Goal: Task Accomplishment & Management: Complete application form

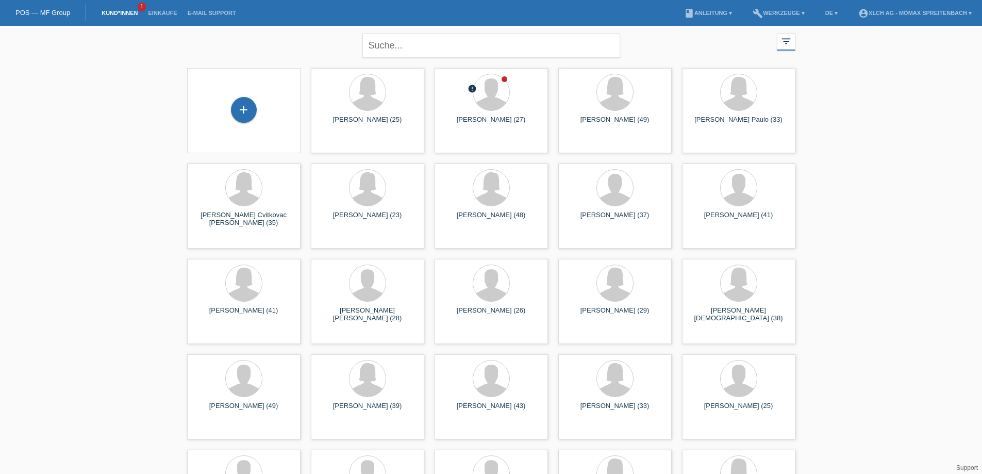
click at [248, 95] on div "+" at bounding box center [243, 110] width 113 height 85
click at [244, 102] on div "+" at bounding box center [244, 110] width 26 height 26
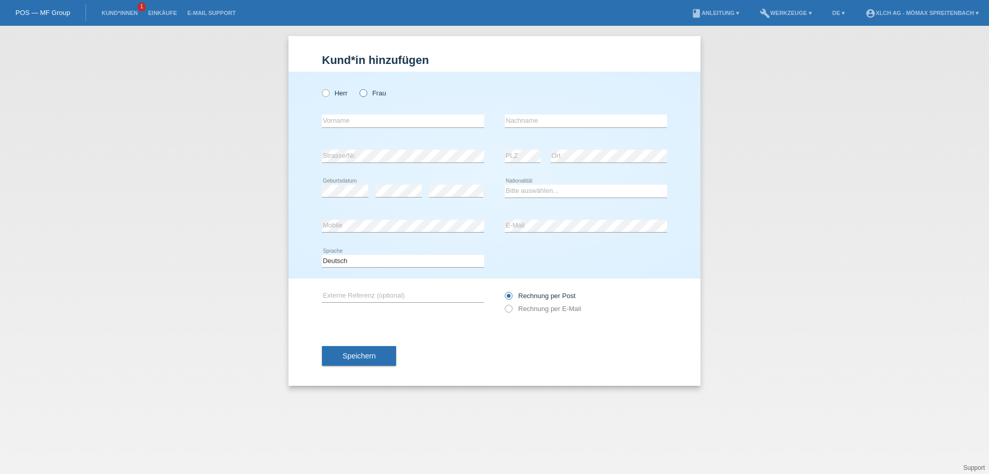
click at [358, 88] on icon at bounding box center [358, 88] width 0 height 0
click at [365, 94] on input "Frau" at bounding box center [363, 92] width 7 height 7
radio input "true"
click at [364, 119] on input "text" at bounding box center [403, 120] width 162 height 13
click at [378, 118] on input "Sylvia" at bounding box center [403, 120] width 162 height 13
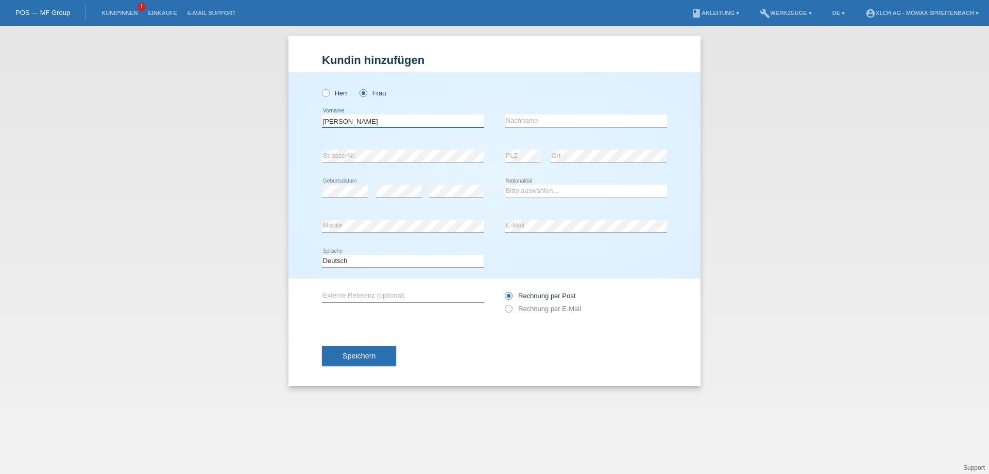
type input "Sylvia Albruhna"
click at [534, 118] on input "text" at bounding box center [586, 120] width 162 height 13
type input "[PERSON_NAME]"
click at [534, 193] on select "Bitte auswählen... Schweiz Deutschland Liechtenstein Österreich ------------ Af…" at bounding box center [586, 190] width 162 height 12
select select "DE"
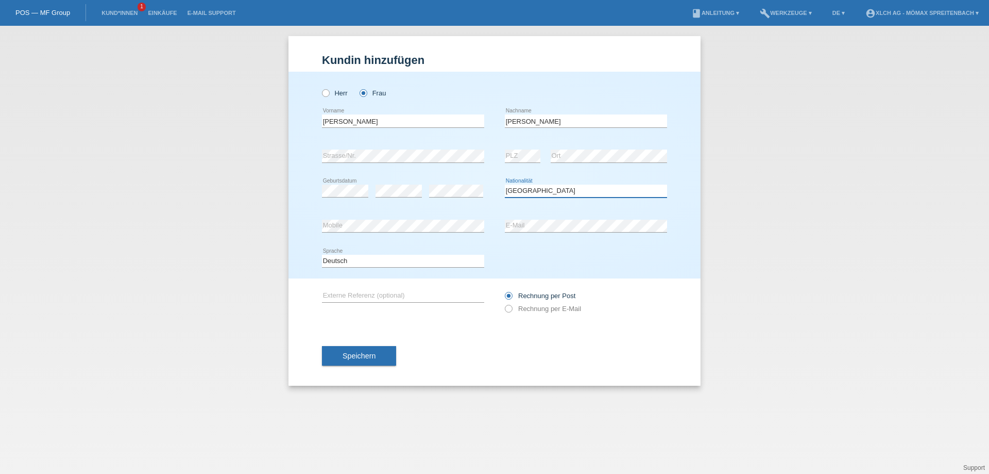
click at [505, 184] on select "Bitte auswählen... Schweiz Deutschland Liechtenstein Österreich ------------ Af…" at bounding box center [586, 190] width 162 height 12
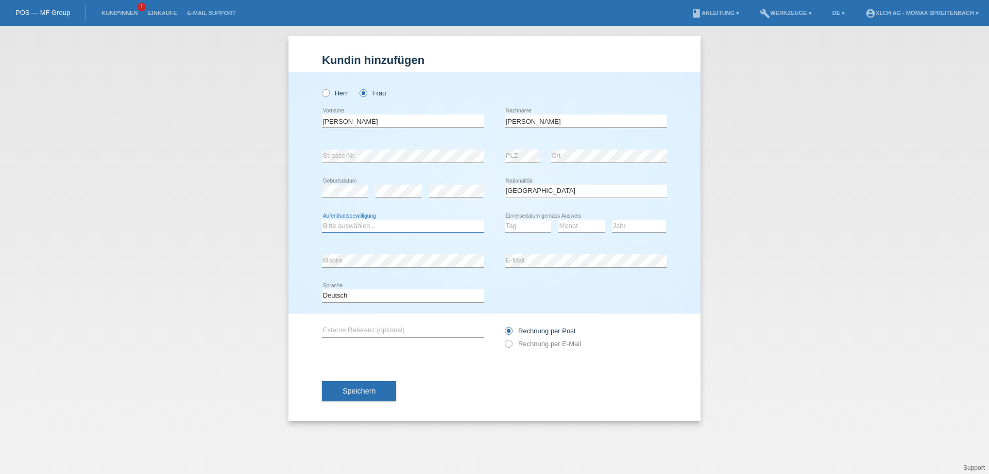
click at [363, 226] on select "Bitte auswählen... C B B - Flüchtlingsstatus Andere" at bounding box center [403, 225] width 162 height 12
select select "C"
click at [322, 219] on select "Bitte auswählen... C B B - Flüchtlingsstatus Andere" at bounding box center [403, 225] width 162 height 12
click at [517, 222] on select "Tag 01 02 03 04 05 06 07 08 09 10 11" at bounding box center [528, 225] width 46 height 12
select select "01"
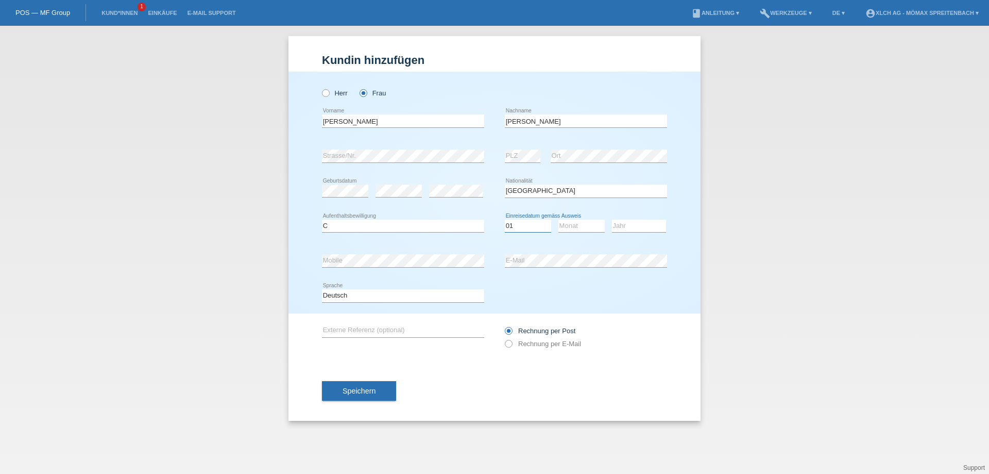
click at [505, 219] on select "Tag 01 02 03 04 05 06 07 08 09 10 11" at bounding box center [528, 225] width 46 height 12
click at [579, 224] on select "Monat 01 02 03 04 05 06 07 08 09 10 11" at bounding box center [582, 225] width 46 height 12
select select "11"
click at [559, 219] on select "Monat 01 02 03 04 05 06 07 08 09 10 11" at bounding box center [582, 225] width 46 height 12
click at [645, 221] on select "Jahr 2025 2024 2023 2022 2021 2020 2019 2018 2017 2016 2015 2014 2013 2012 2011…" at bounding box center [639, 225] width 54 height 12
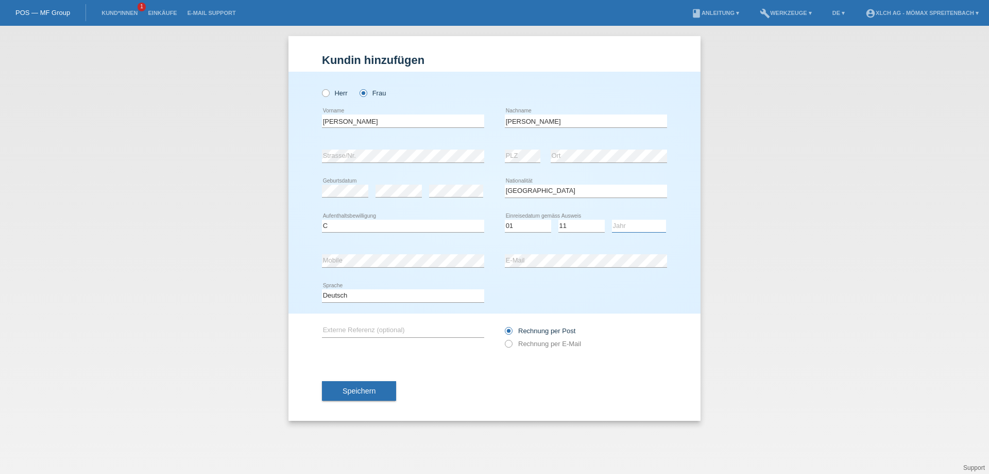
select select "2011"
click at [612, 219] on select "Jahr 2025 2024 2023 2022 2021 2020 2019 2018 2017 2016 2015 2014 2013 2012 2011…" at bounding box center [639, 225] width 54 height 12
click at [503, 338] on icon at bounding box center [503, 338] width 0 height 0
click at [508, 345] on input "Rechnung per E-Mail" at bounding box center [508, 346] width 7 height 13
radio input "true"
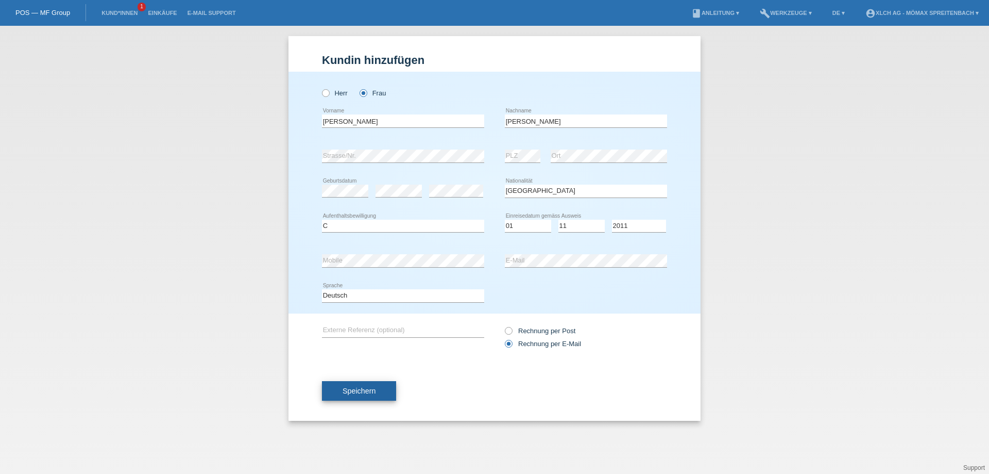
click at [338, 394] on button "Speichern" at bounding box center [359, 391] width 74 height 20
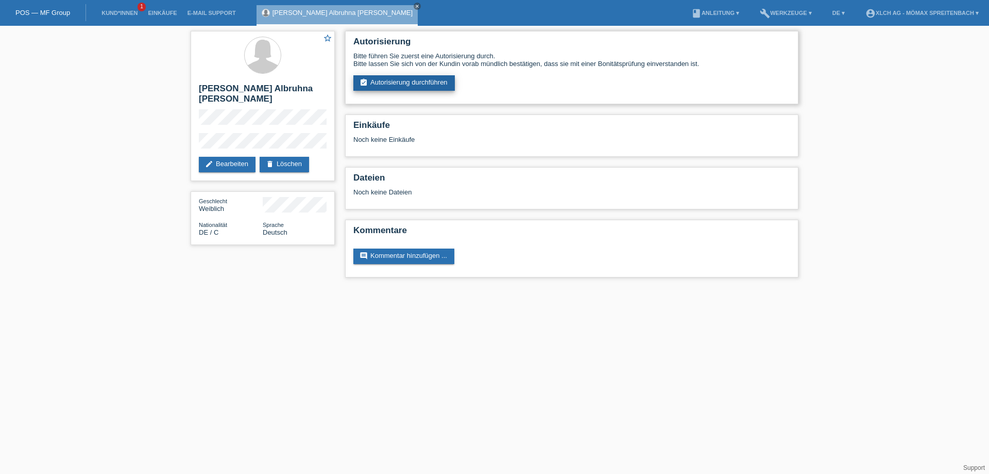
click at [424, 88] on link "assignment_turned_in Autorisierung durchführen" at bounding box center [404, 82] width 102 height 15
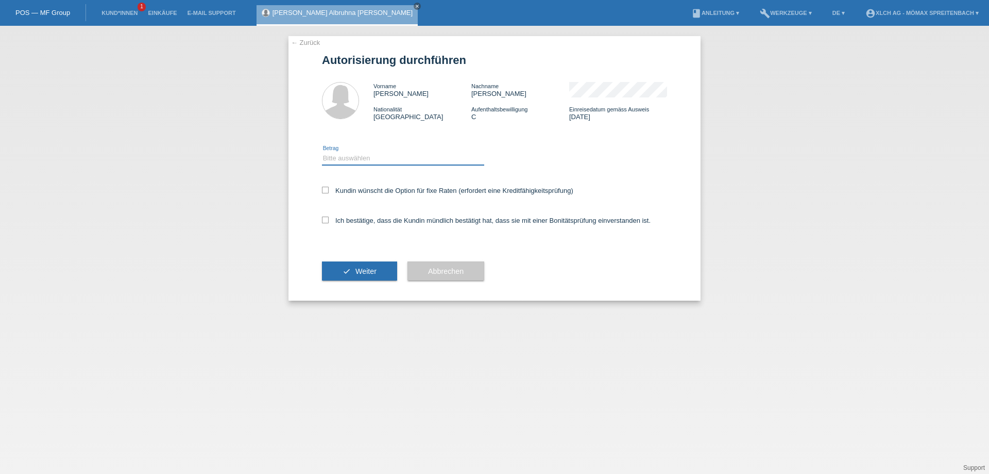
click at [372, 155] on select "Bitte auswählen CHF 1.00 - CHF 499.00 CHF 500.00 - CHF 1'999.00 CHF 2'000.00 - …" at bounding box center [403, 158] width 162 height 12
select select "3"
click at [322, 152] on select "Bitte auswählen CHF 1.00 - CHF 499.00 CHF 500.00 - CHF 1'999.00 CHF 2'000.00 - …" at bounding box center [403, 158] width 162 height 12
click at [324, 190] on icon at bounding box center [325, 190] width 7 height 7
click at [324, 190] on input "Kundin wünscht die Option für fixe Raten (erfordert eine Kreditfähigkeitsprüfun…" at bounding box center [325, 190] width 7 height 7
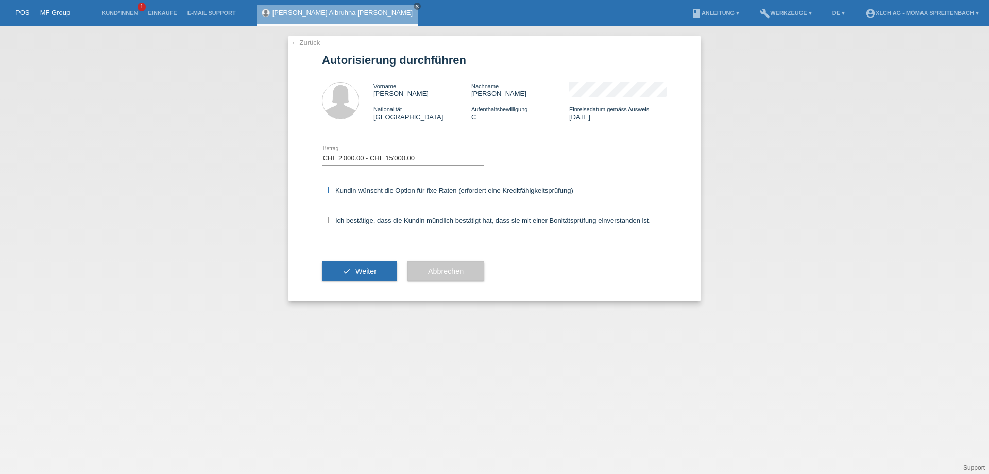
checkbox input "true"
click at [323, 219] on icon at bounding box center [325, 219] width 7 height 7
click at [323, 219] on input "Ich bestätige, dass die Kundin mündlich bestätigt hat, dass sie mit einer Bonit…" at bounding box center [325, 219] width 7 height 7
checkbox input "true"
click at [374, 274] on span "Weiter" at bounding box center [366, 271] width 21 height 8
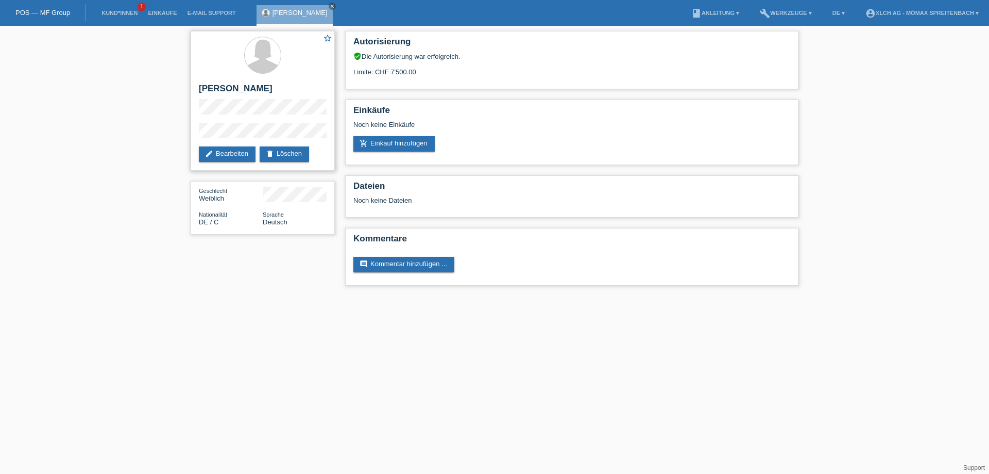
click at [267, 135] on div "star_border [PERSON_NAME] edit Bearbeiten delete Löschen" at bounding box center [263, 101] width 144 height 140
click at [304, 120] on div "star_border Sylvia Albruhna Kanzler edit Bearbeiten delete Löschen" at bounding box center [263, 101] width 144 height 140
click at [249, 122] on div "star_border Sylvia Albruhna Kanzler edit Bearbeiten delete Löschen" at bounding box center [263, 101] width 144 height 140
click at [389, 139] on link "add_shopping_cart Einkauf hinzufügen" at bounding box center [393, 143] width 81 height 15
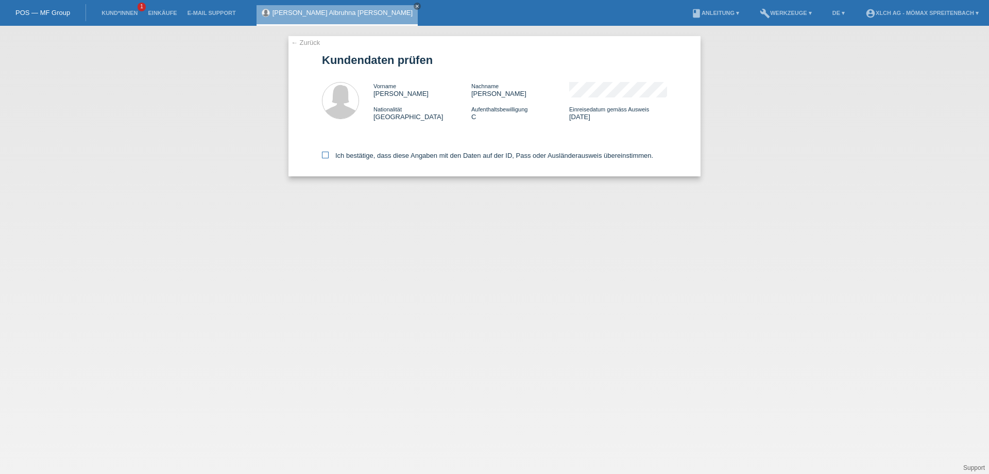
click at [327, 159] on label "Ich bestätige, dass diese Angaben mit den Daten auf der ID, Pass oder Ausländer…" at bounding box center [487, 155] width 331 height 8
click at [327, 158] on input "Ich bestätige, dass diese Angaben mit den Daten auf der ID, Pass oder Ausländer…" at bounding box center [325, 154] width 7 height 7
checkbox input "true"
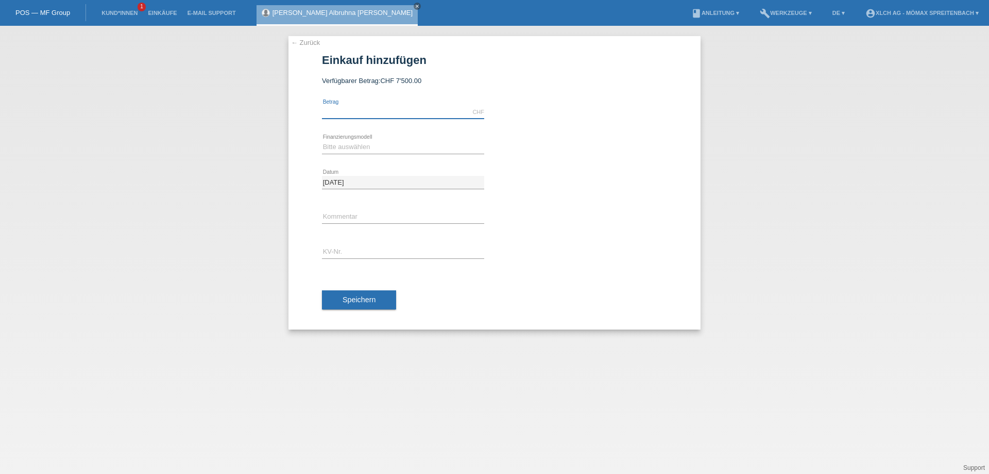
click at [359, 111] on input "text" at bounding box center [403, 112] width 162 height 13
type input "2790.85"
click at [366, 150] on select "Bitte auswählen Kauf auf Rechnung mit Teilzahlungsoption Fixe Raten - Zinsübern…" at bounding box center [403, 147] width 162 height 12
select select "113"
click at [322, 141] on select "Bitte auswählen Kauf auf Rechnung mit Teilzahlungsoption Fixe Raten - Zinsübern…" at bounding box center [403, 147] width 162 height 12
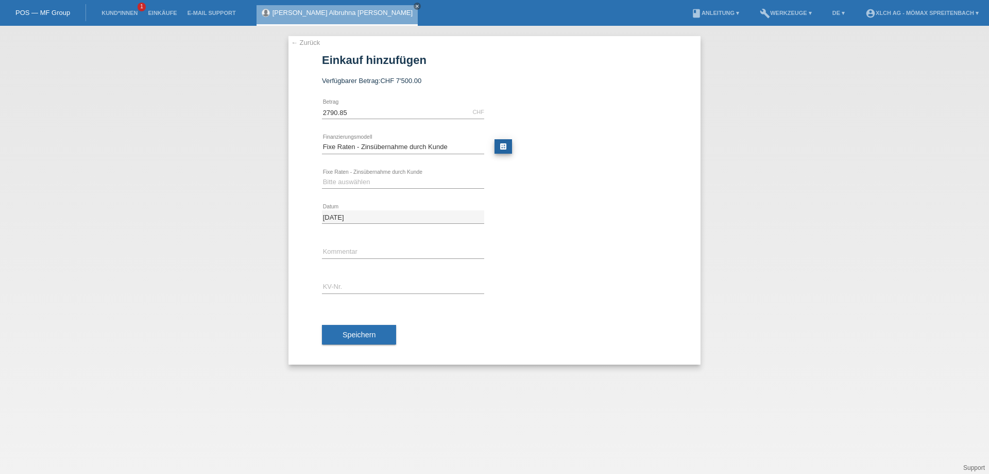
click at [503, 147] on link "calculate" at bounding box center [504, 146] width 18 height 14
type input "2790.85"
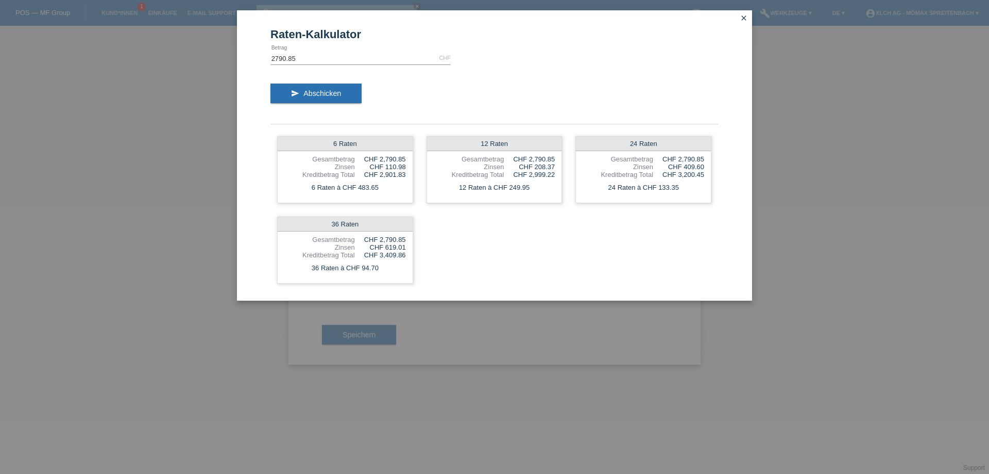
click at [745, 16] on icon "close" at bounding box center [744, 18] width 8 height 8
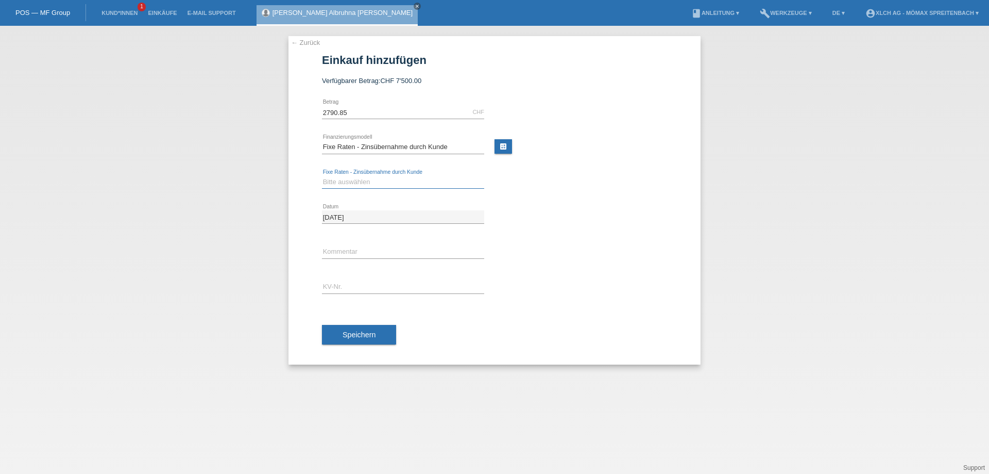
click at [417, 176] on select "Bitte auswählen 6 Raten 12 Raten 24 Raten 36 Raten" at bounding box center [403, 182] width 162 height 12
select select "324"
click at [322, 176] on select "Bitte auswählen 6 Raten 12 Raten 24 Raten 36 Raten" at bounding box center [403, 182] width 162 height 12
click at [354, 288] on input "text" at bounding box center [403, 286] width 162 height 13
type input "ASMW6G"
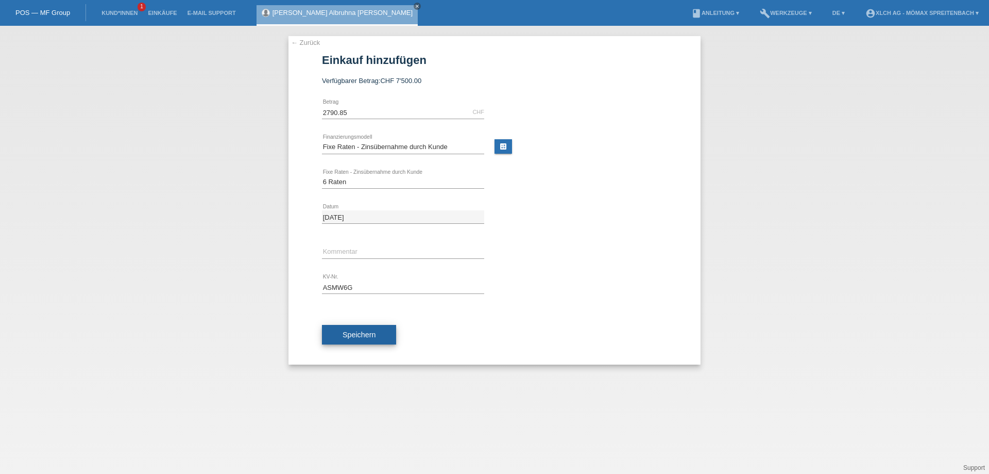
click at [356, 332] on span "Speichern" at bounding box center [359, 334] width 33 height 8
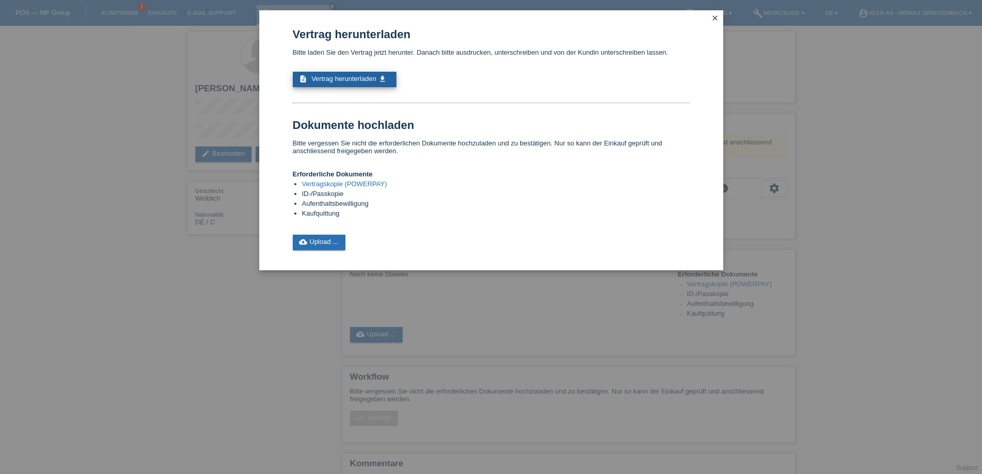
click at [365, 78] on span "Vertrag herunterladen" at bounding box center [343, 79] width 65 height 8
click at [310, 236] on link "cloud_upload Upload ..." at bounding box center [319, 241] width 53 height 15
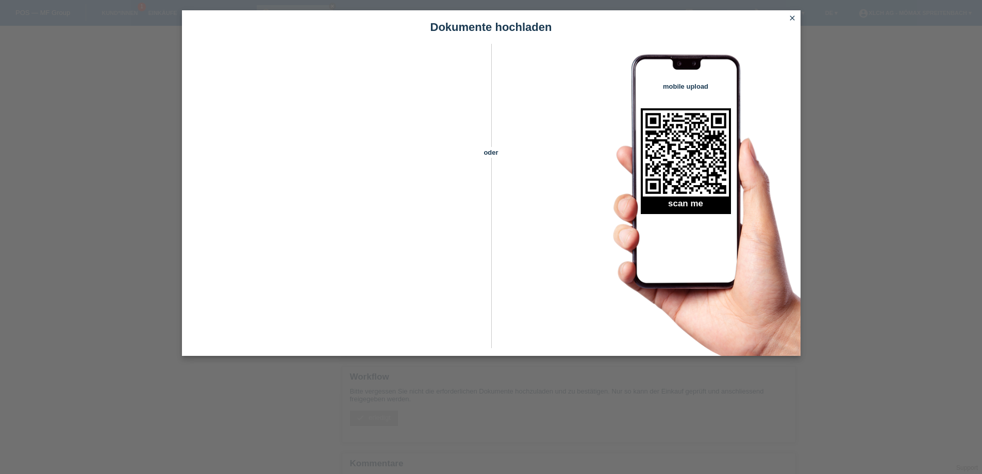
click at [791, 17] on icon "close" at bounding box center [792, 18] width 8 height 8
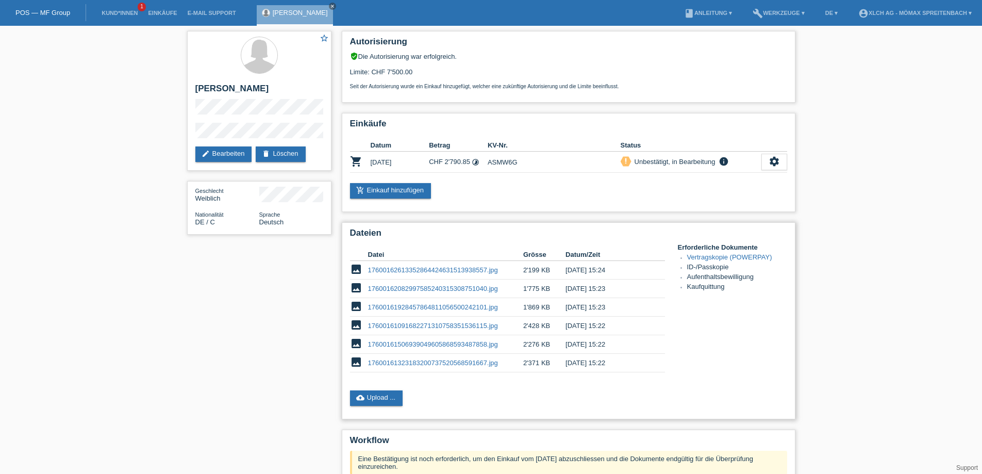
click at [412, 272] on link "17600162613352864424631513938557.jpg" at bounding box center [433, 270] width 130 height 8
click at [433, 284] on td "17600162082997585240315308751040.jpg" at bounding box center [445, 288] width 155 height 19
click at [434, 289] on link "17600162082997585240315308751040.jpg" at bounding box center [433, 288] width 130 height 8
click at [420, 306] on link "17600161928457864811056500242101.jpg" at bounding box center [433, 307] width 130 height 8
click at [375, 341] on link "17600161506939049605868593487858.jpg" at bounding box center [433, 344] width 130 height 8
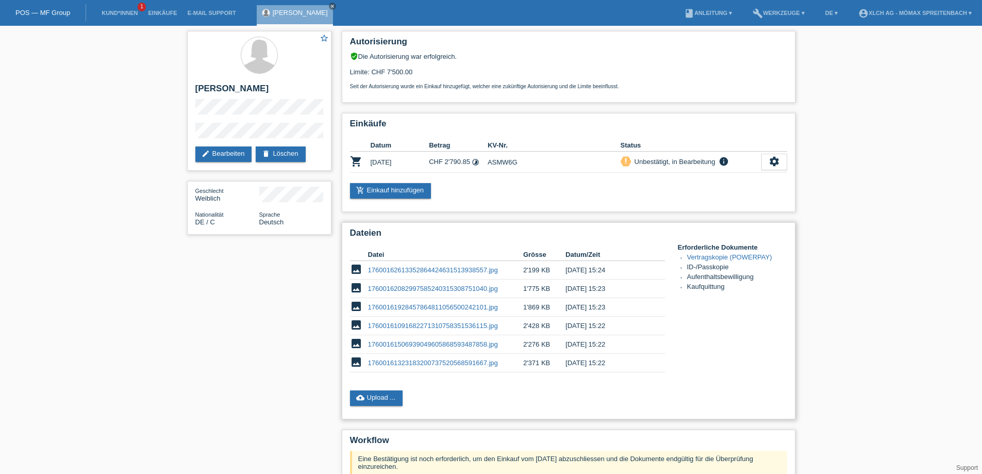
click at [448, 367] on td "17600161323183200737520568591667.jpg" at bounding box center [445, 362] width 155 height 19
click at [450, 360] on link "17600161323183200737520568591667.jpg" at bounding box center [433, 363] width 130 height 8
click at [368, 398] on link "cloud_upload Upload ..." at bounding box center [376, 397] width 53 height 15
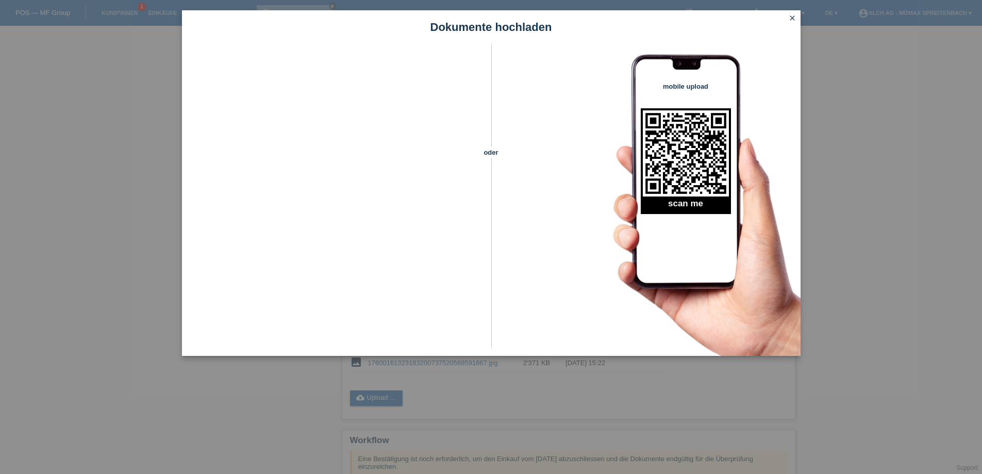
scroll to position [52, 0]
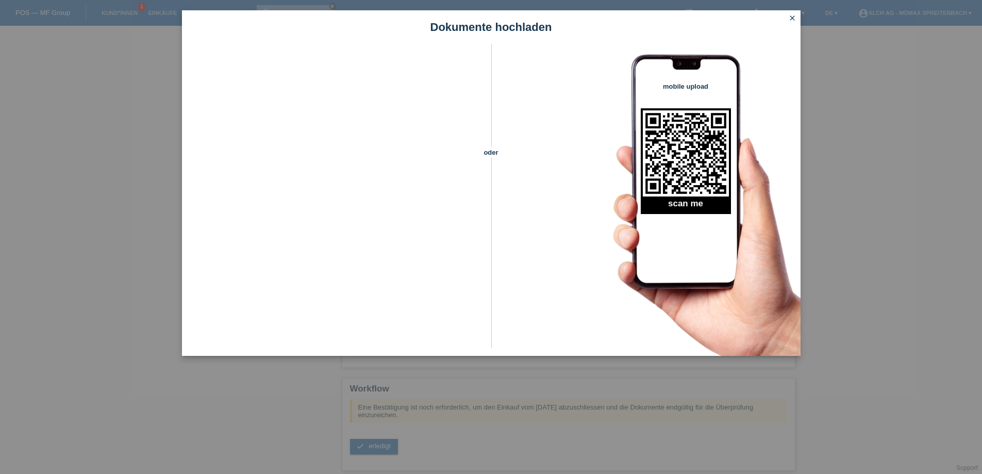
click at [792, 20] on icon "close" at bounding box center [792, 18] width 8 height 8
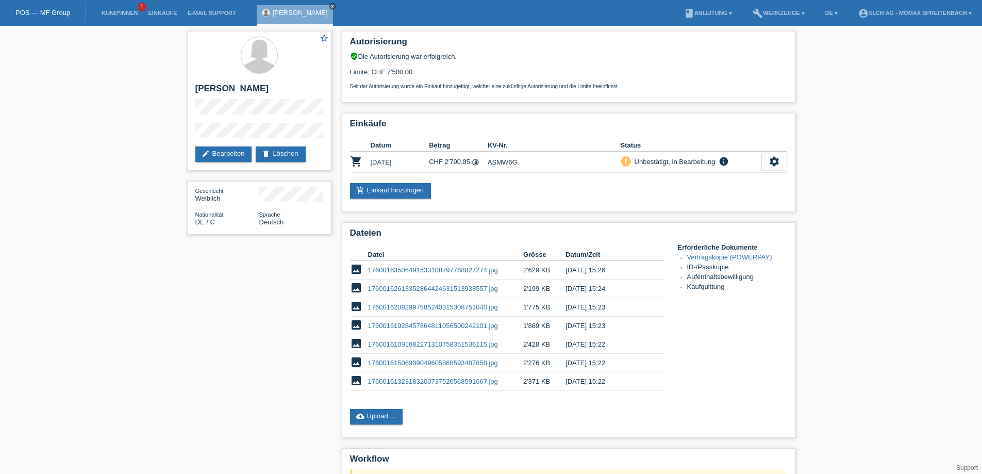
scroll to position [52, 0]
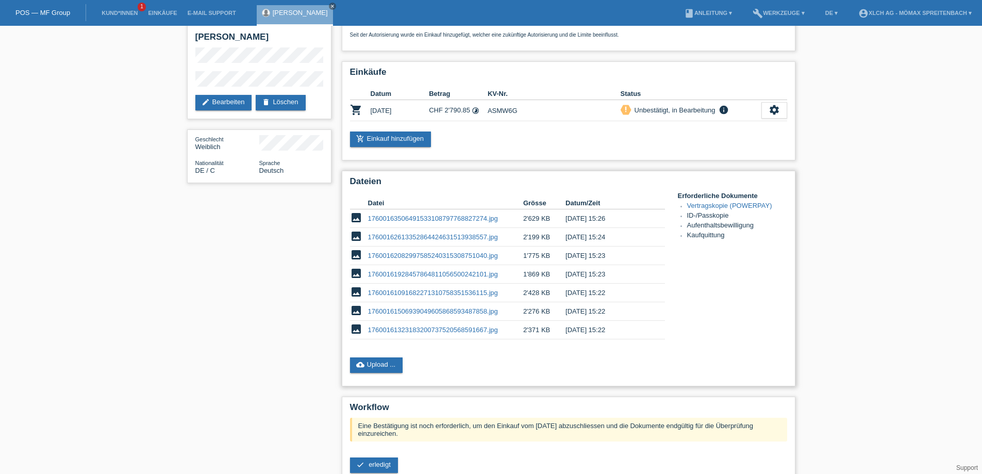
click at [419, 329] on link "17600161323183200737520568591667.jpg" at bounding box center [433, 330] width 130 height 8
click at [388, 362] on link "cloud_upload Upload ..." at bounding box center [376, 364] width 53 height 15
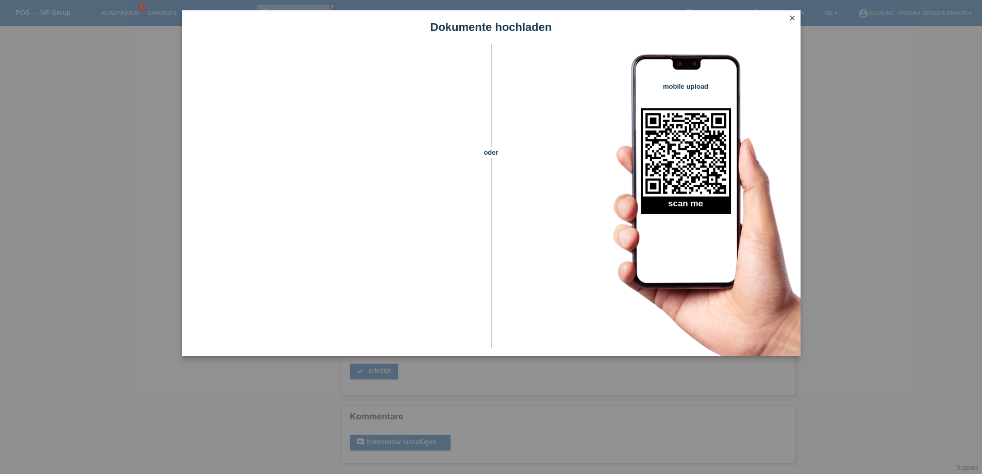
scroll to position [0, 0]
click at [794, 12] on div "Dokumente hochladen" at bounding box center [491, 26] width 618 height 33
click at [788, 21] on icon "close" at bounding box center [792, 18] width 8 height 8
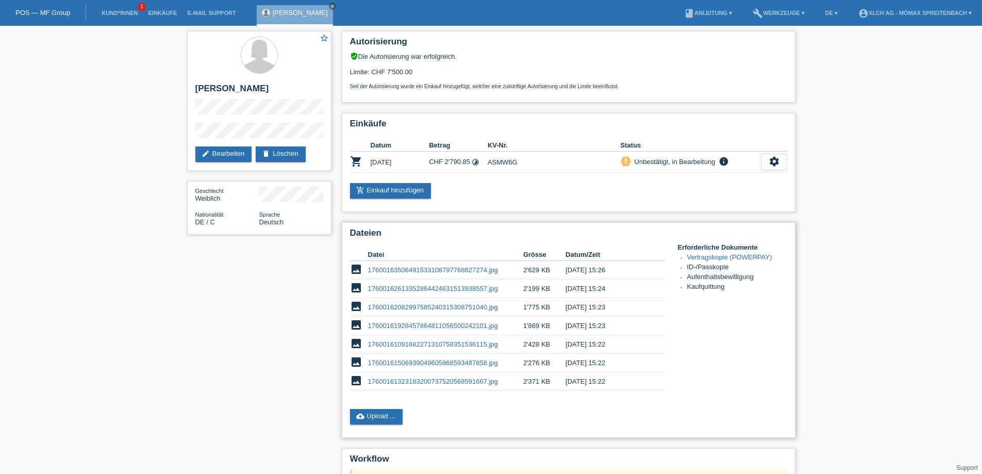
scroll to position [103, 0]
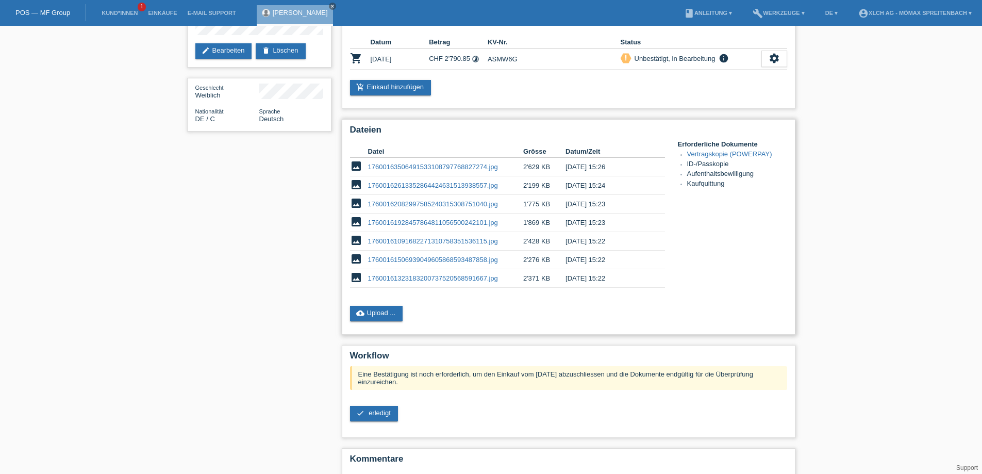
click at [421, 278] on link "17600161323183200737520568591667.jpg" at bounding box center [433, 278] width 130 height 8
click at [437, 251] on td "17600161506939049605868593487858.jpg" at bounding box center [445, 259] width 155 height 19
click at [451, 168] on link "17600163506491533108797768827274.jpg" at bounding box center [433, 167] width 130 height 8
click at [379, 411] on span "erledigt" at bounding box center [379, 413] width 22 height 8
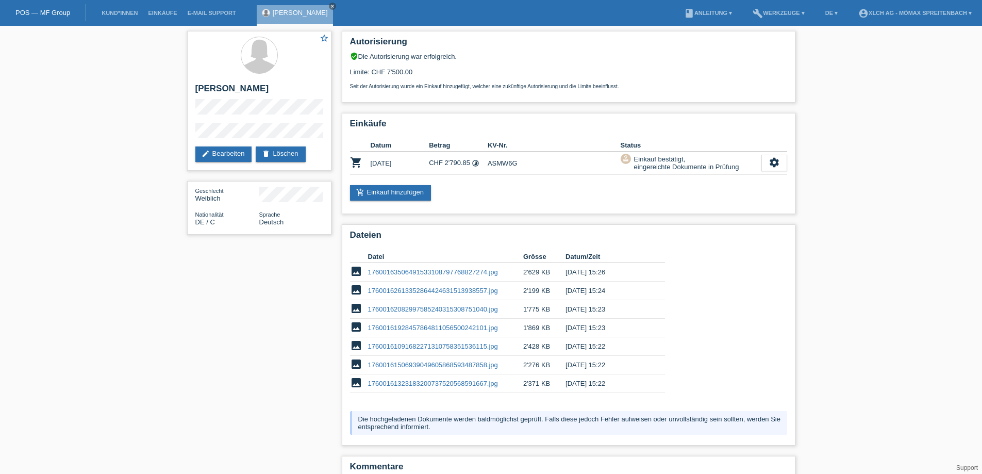
scroll to position [50, 0]
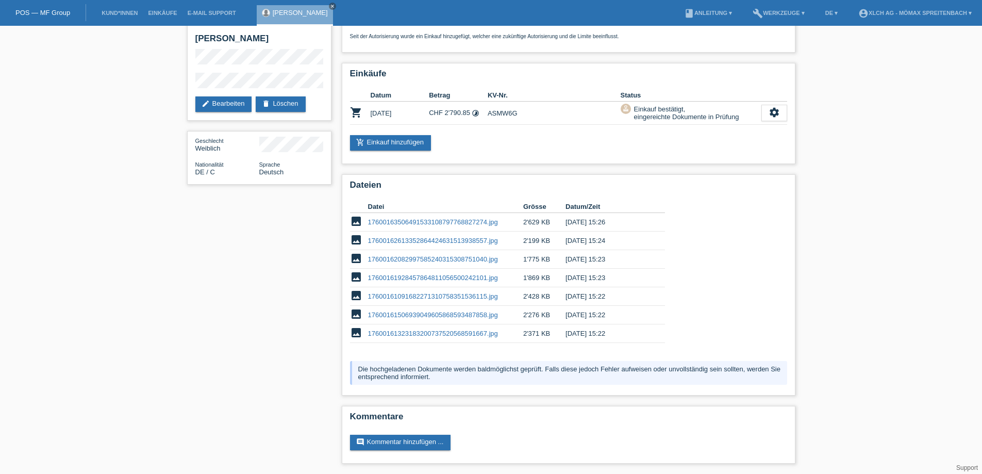
click at [61, 14] on link "POS — MF Group" at bounding box center [42, 13] width 55 height 8
